Goal: Transaction & Acquisition: Purchase product/service

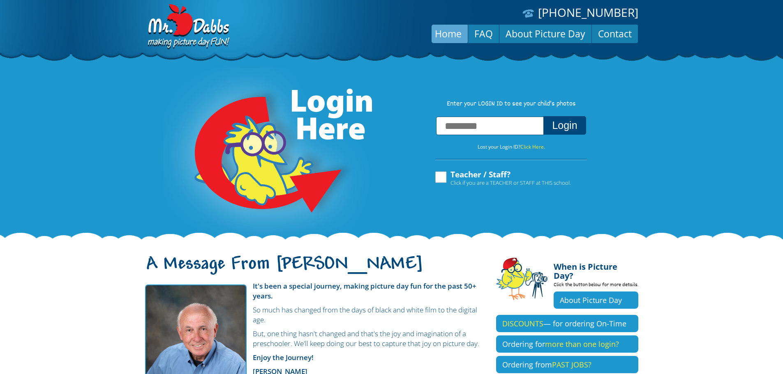
click at [525, 122] on input "text" at bounding box center [490, 126] width 108 height 18
type input "**********"
click at [543, 116] on button "Login" at bounding box center [564, 125] width 42 height 18
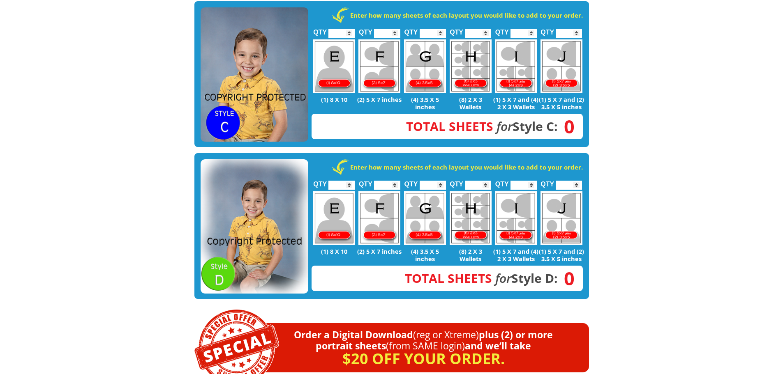
scroll to position [411, 0]
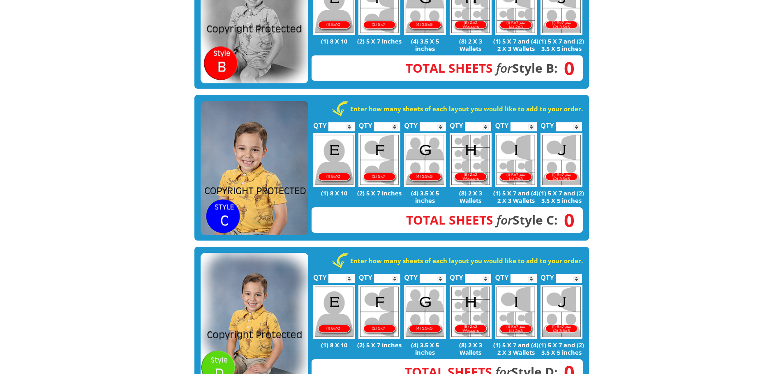
click at [249, 124] on img at bounding box center [254, 168] width 108 height 135
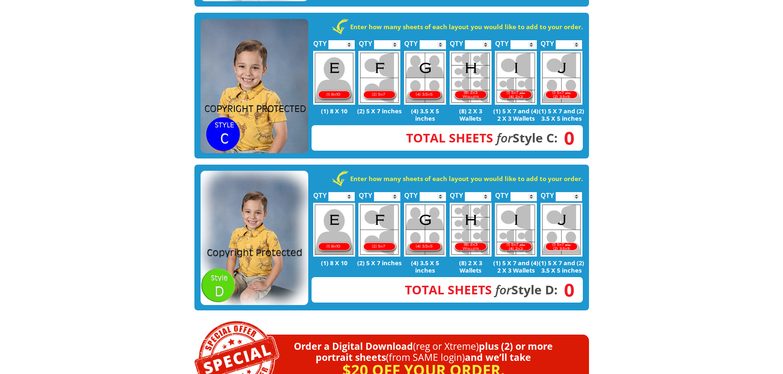
scroll to position [822, 0]
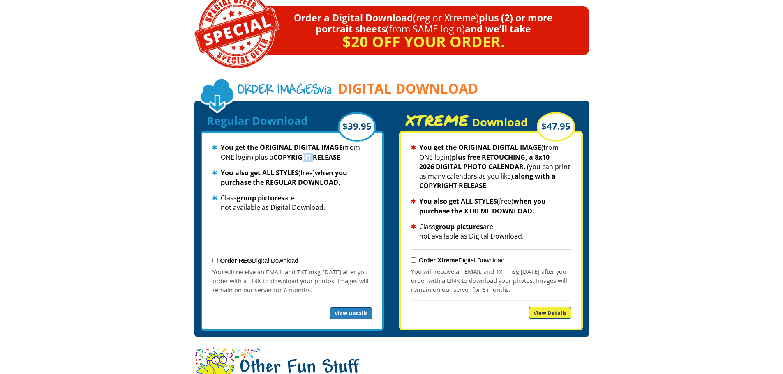
drag, startPoint x: 314, startPoint y: 137, endPoint x: 285, endPoint y: 140, distance: 29.3
click at [285, 153] on strong "COPYRIGHT RELEASE" at bounding box center [306, 157] width 67 height 9
drag, startPoint x: 498, startPoint y: 133, endPoint x: 473, endPoint y: 134, distance: 24.6
click at [473, 153] on strong "plus free RETOUCHING, a 8x10 — 2026 DIGITAL PHOTO CALENDAR" at bounding box center [488, 162] width 138 height 18
click at [431, 143] on li "You get the ORIGINAL DIGITAL IMAGE (from ONE login) plus free RETOUCHING, a 8x1…" at bounding box center [490, 167] width 159 height 48
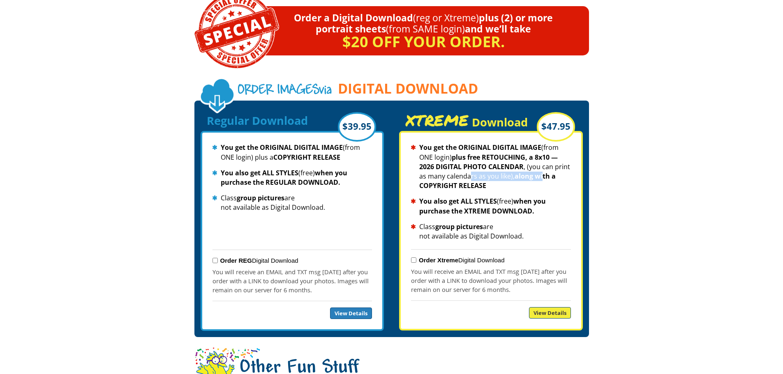
drag, startPoint x: 541, startPoint y: 156, endPoint x: 460, endPoint y: 153, distance: 81.0
click at [463, 154] on li "You get the ORIGINAL DIGITAL IMAGE (from ONE login) plus free RETOUCHING, a 8x1…" at bounding box center [490, 167] width 159 height 48
click at [440, 143] on li "You get the ORIGINAL DIGITAL IMAGE (from ONE login) plus free RETOUCHING, a 8x1…" at bounding box center [490, 167] width 159 height 48
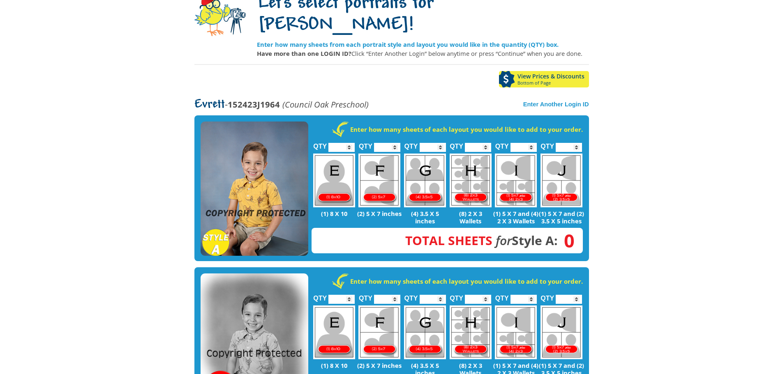
scroll to position [82, 0]
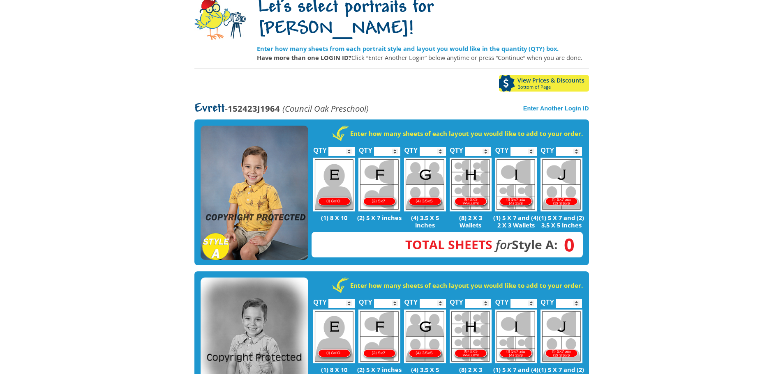
click at [249, 167] on img at bounding box center [254, 193] width 108 height 135
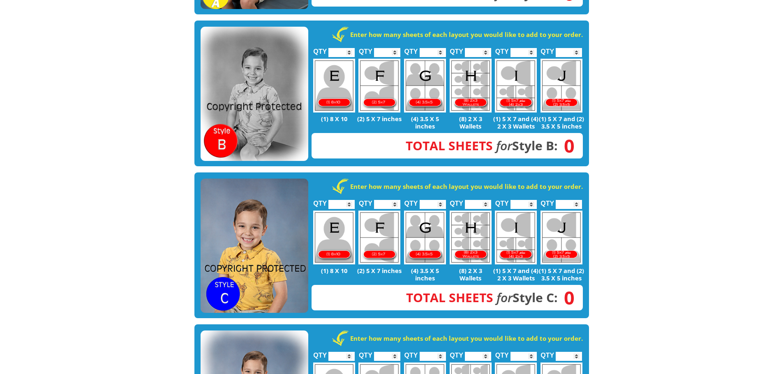
scroll to position [246, 0]
